Goal: Task Accomplishment & Management: Complete application form

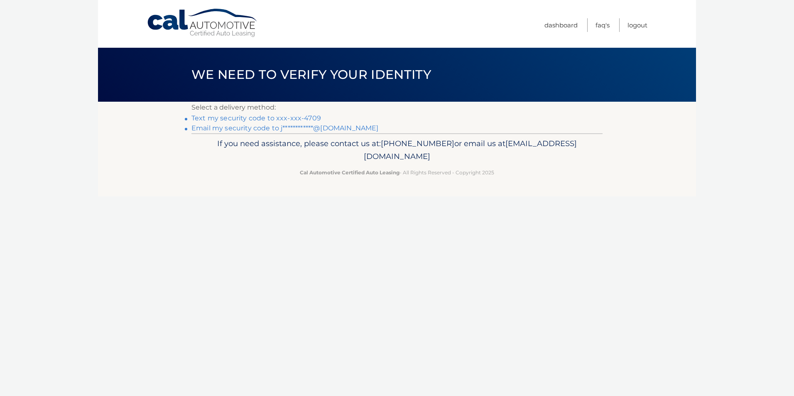
click at [261, 129] on link "**********" at bounding box center [284, 128] width 187 height 8
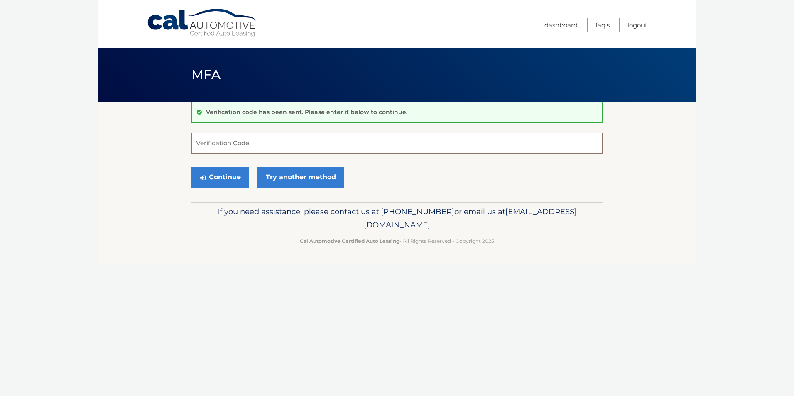
click at [232, 144] on input "Verification Code" at bounding box center [396, 143] width 411 height 21
type input "453850"
click at [191, 167] on button "Continue" at bounding box center [220, 177] width 58 height 21
click at [209, 179] on button "Continue" at bounding box center [220, 177] width 58 height 21
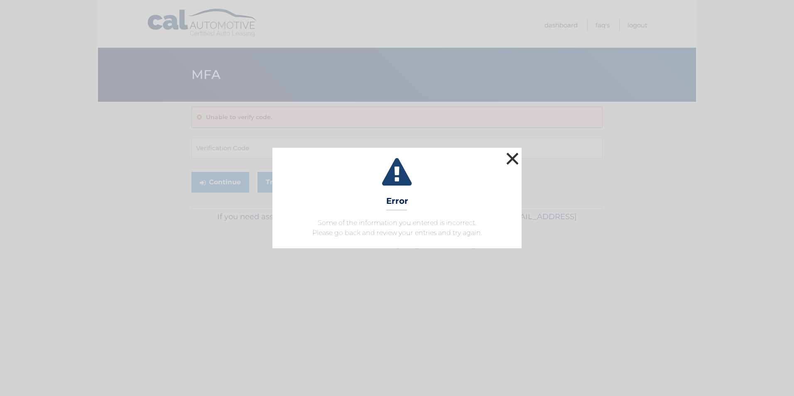
click at [511, 158] on button "×" at bounding box center [512, 158] width 17 height 17
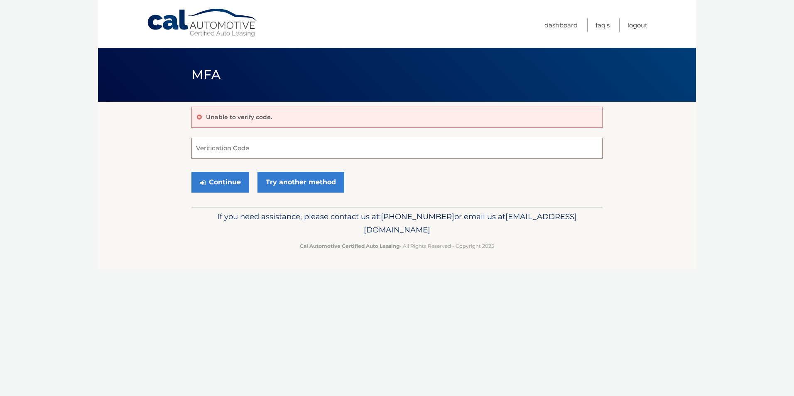
click at [283, 145] on input "Verification Code" at bounding box center [396, 148] width 411 height 21
type input "453850"
click at [223, 179] on button "Continue" at bounding box center [220, 182] width 58 height 21
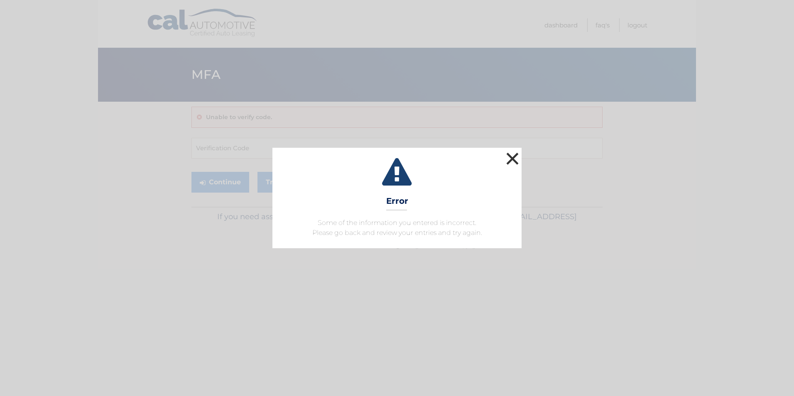
click at [511, 154] on button "×" at bounding box center [512, 158] width 17 height 17
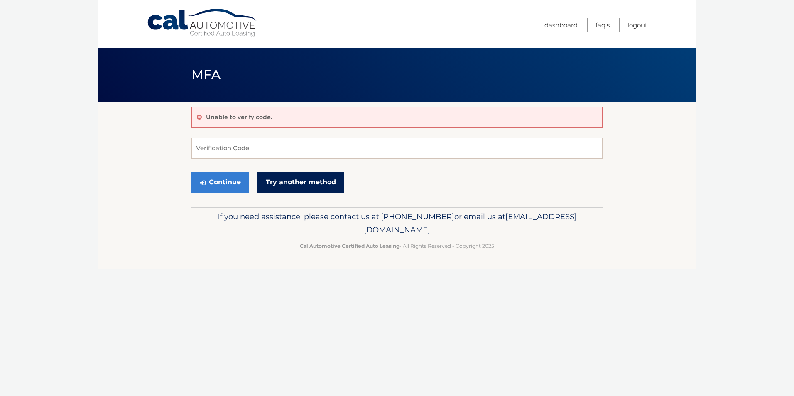
click at [294, 182] on link "Try another method" at bounding box center [300, 182] width 87 height 21
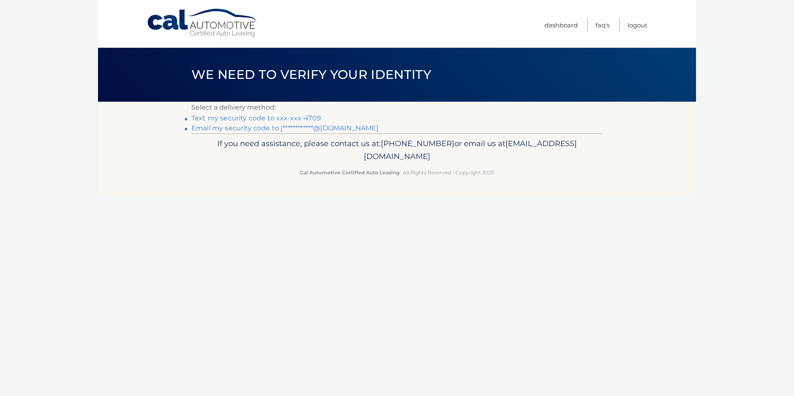
click at [223, 131] on link "**********" at bounding box center [284, 128] width 187 height 8
